Goal: Check status

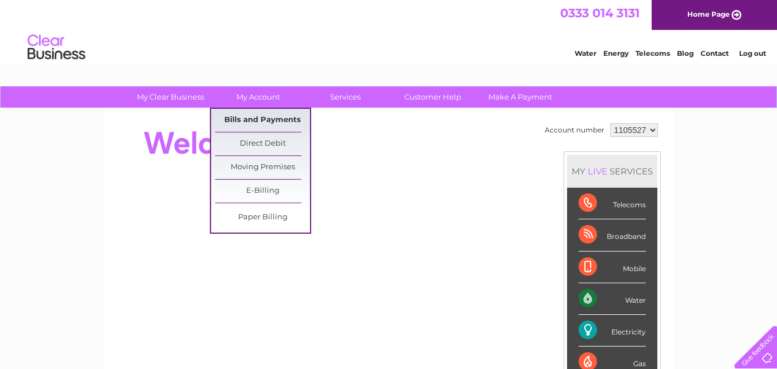
click at [264, 113] on link "Bills and Payments" at bounding box center [262, 120] width 95 height 23
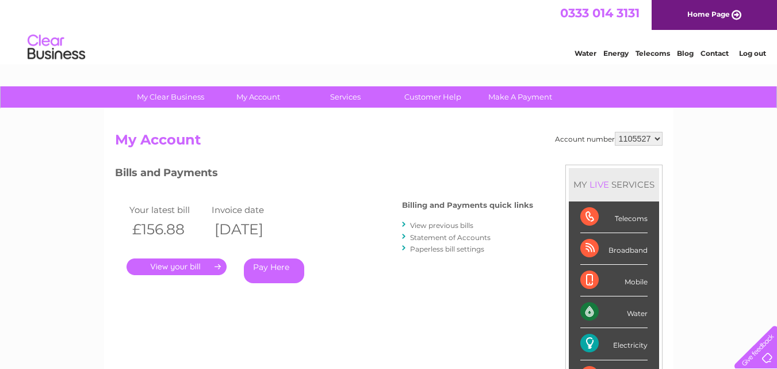
click at [171, 266] on link "." at bounding box center [177, 266] width 100 height 17
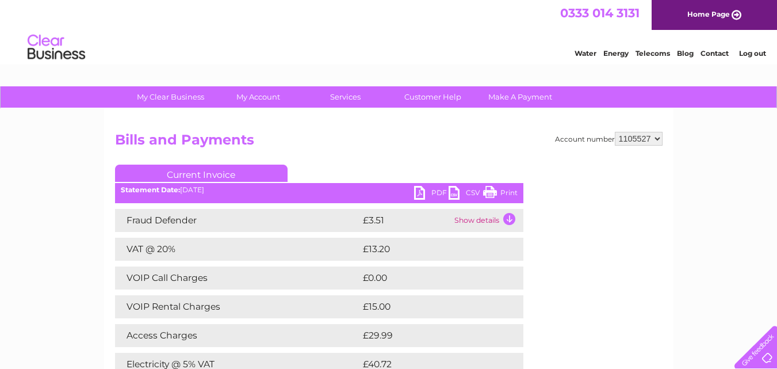
click at [437, 191] on link "PDF" at bounding box center [431, 194] width 35 height 17
